Goal: Find specific page/section: Find specific page/section

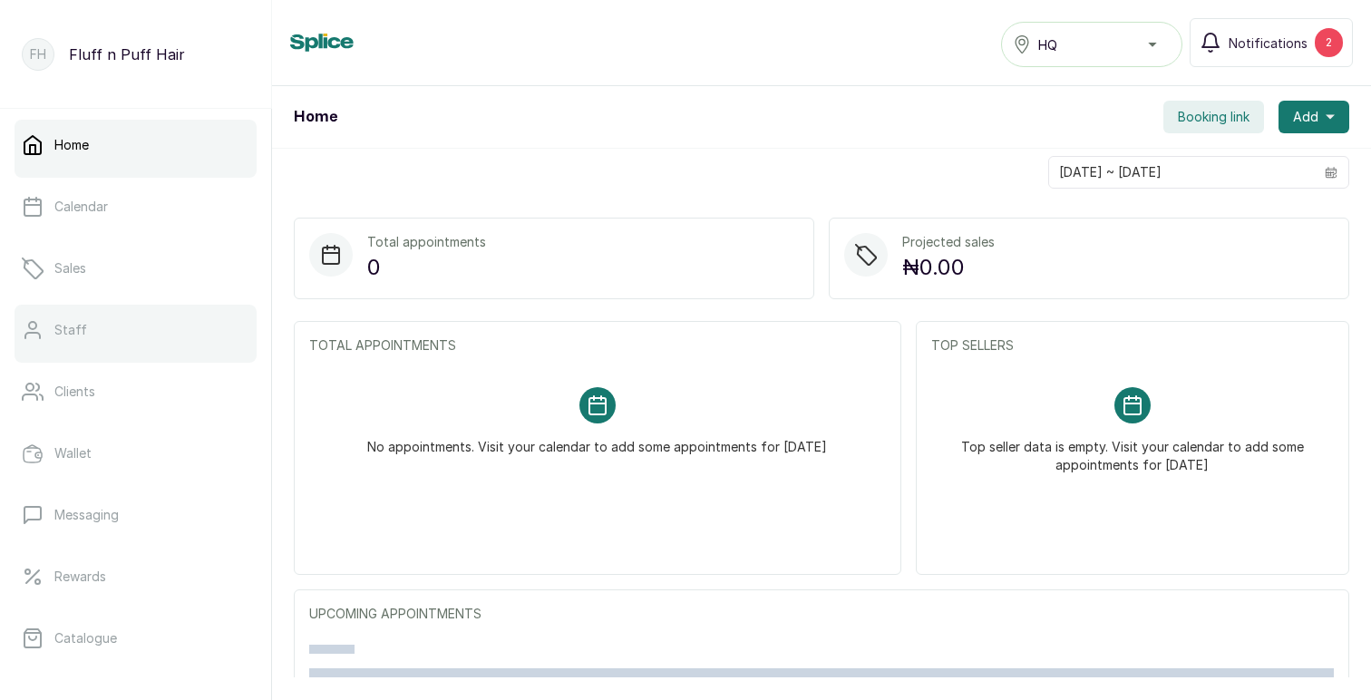
click at [161, 347] on link "Staff" at bounding box center [136, 330] width 242 height 51
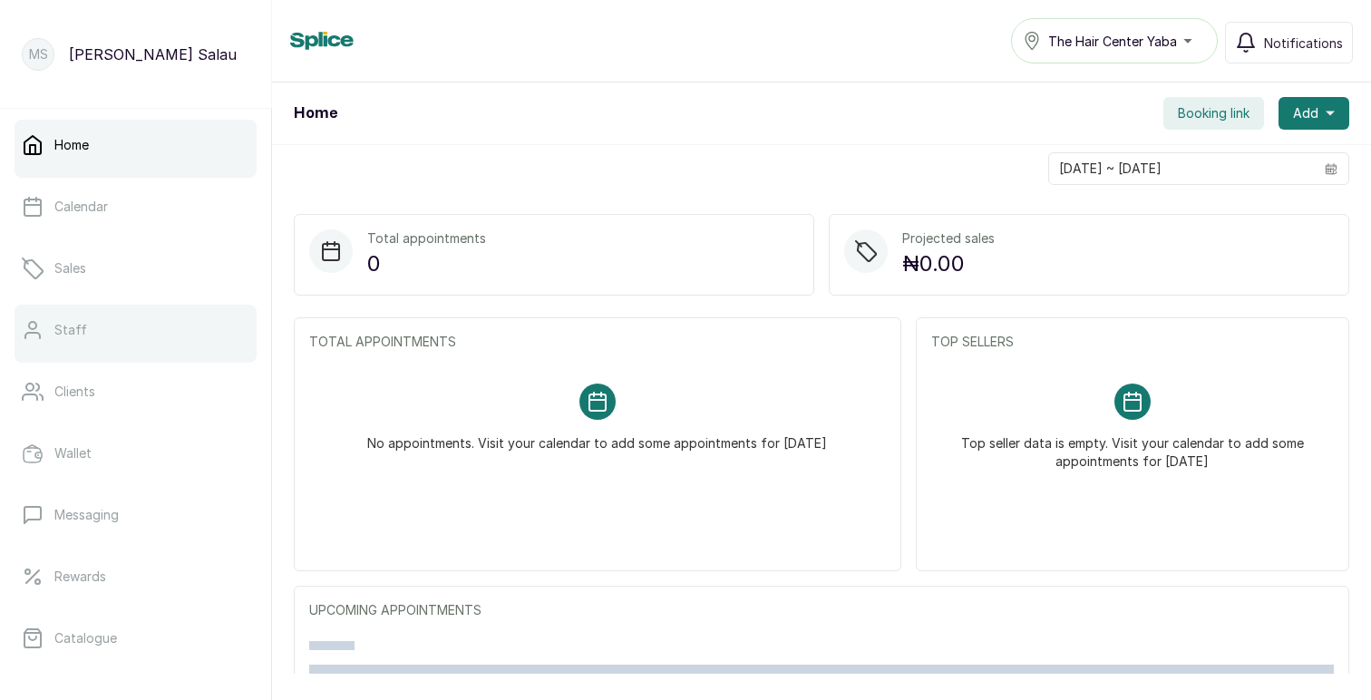
click at [85, 327] on link "Staff" at bounding box center [136, 330] width 242 height 51
